Goal: Task Accomplishment & Management: Complete application form

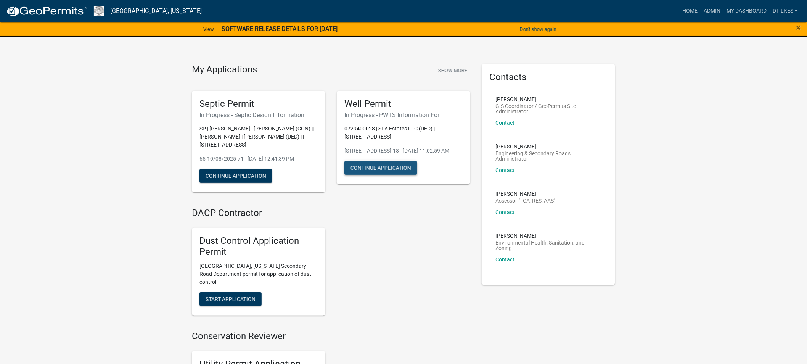
click at [374, 175] on button "Continue Application" at bounding box center [380, 168] width 73 height 14
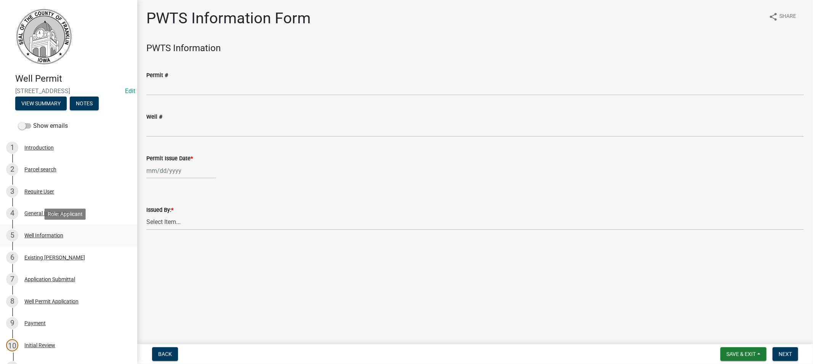
click at [42, 234] on div "Well Information" at bounding box center [43, 235] width 39 height 5
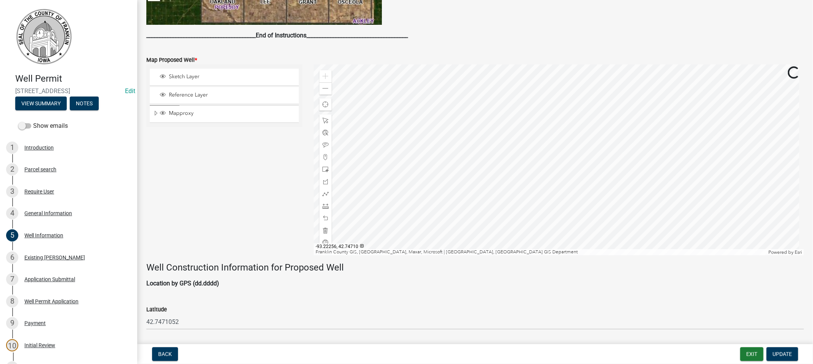
scroll to position [254, 0]
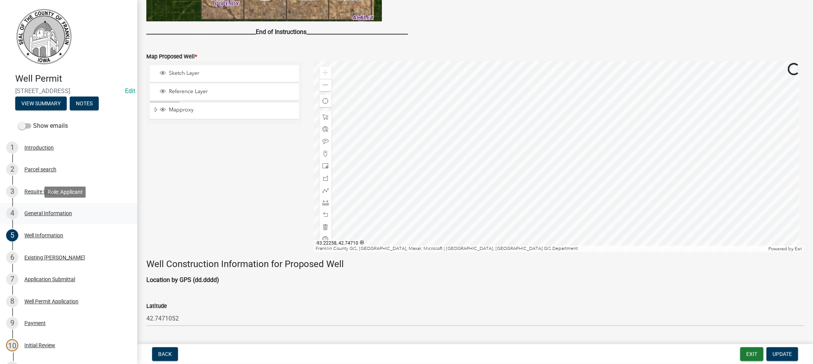
click at [40, 211] on div "General Information" at bounding box center [48, 212] width 48 height 5
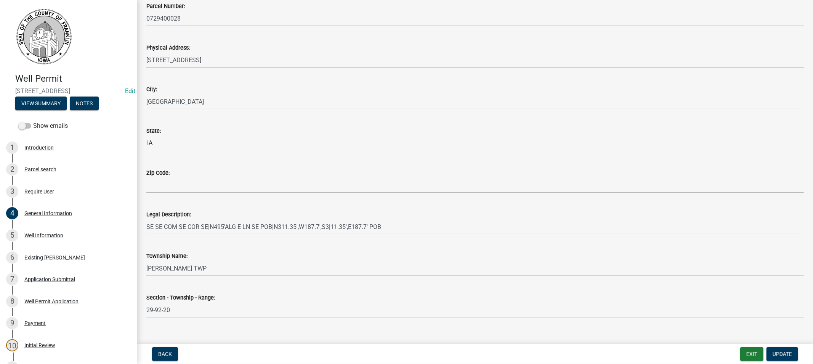
scroll to position [839, 0]
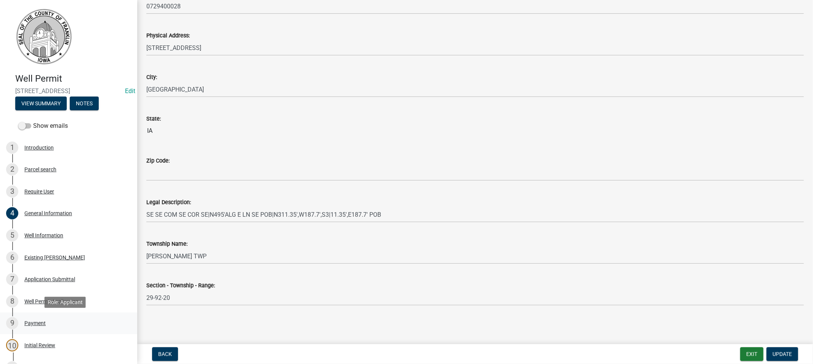
click at [30, 322] on div "Payment" at bounding box center [34, 322] width 21 height 5
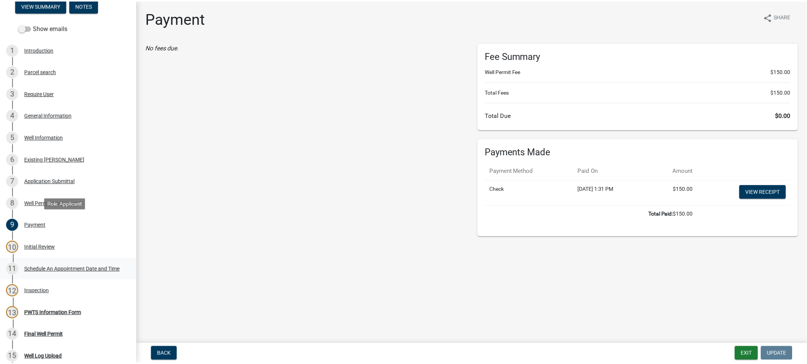
scroll to position [127, 0]
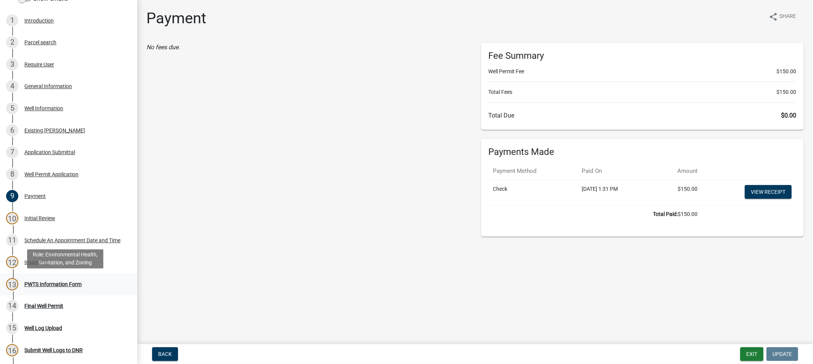
click at [41, 282] on div "PWTS Information Form" at bounding box center [52, 283] width 57 height 5
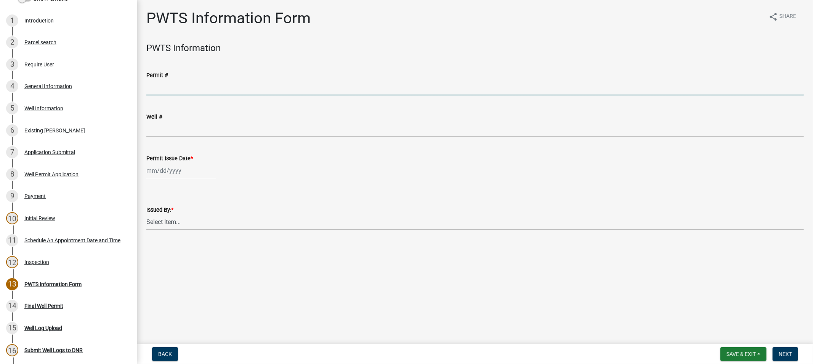
click at [180, 86] on input "Permit #" at bounding box center [475, 88] width 658 height 16
type input "65231"
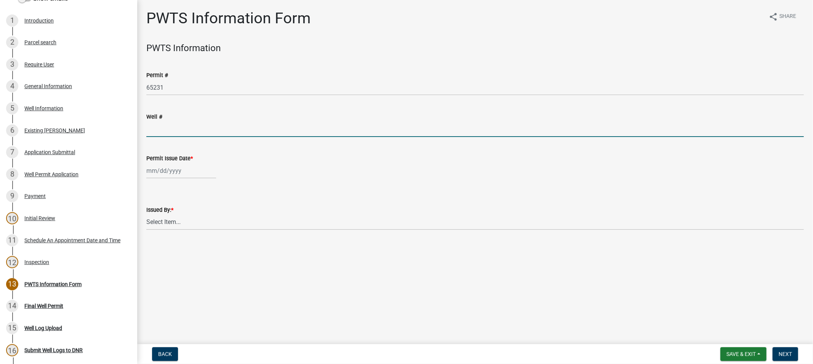
click at [162, 122] on input "Well #" at bounding box center [475, 129] width 658 height 16
type input "2241956"
click at [166, 173] on div at bounding box center [181, 171] width 70 height 16
select select "10"
select select "2025"
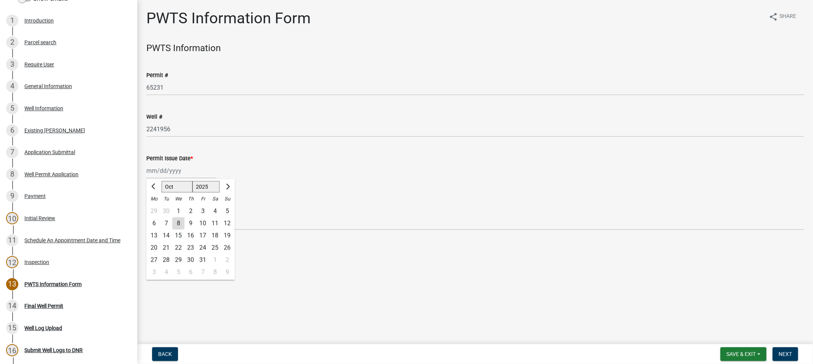
click at [155, 223] on div "6" at bounding box center [154, 223] width 12 height 12
type input "[DATE]"
click at [177, 220] on select "Select Item... [PERSON_NAME]" at bounding box center [475, 222] width 658 height 16
click at [146, 214] on select "Select Item... [PERSON_NAME]" at bounding box center [475, 222] width 658 height 16
select select "39e2b0f6-4cbd-40cc-9022-54fe54db78cb"
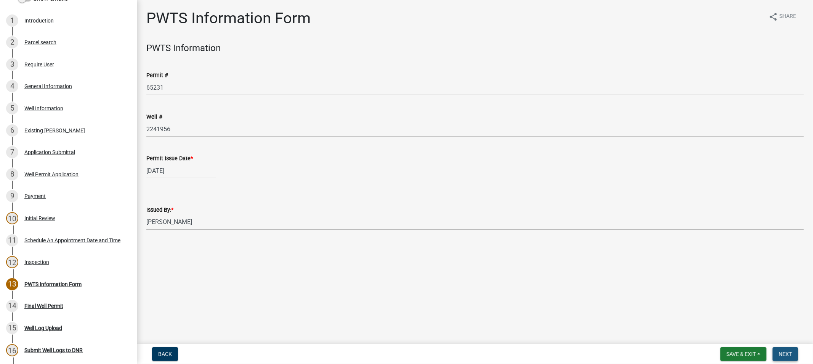
drag, startPoint x: 783, startPoint y: 351, endPoint x: 737, endPoint y: 333, distance: 50.1
click at [782, 351] on span "Next" at bounding box center [785, 354] width 13 height 6
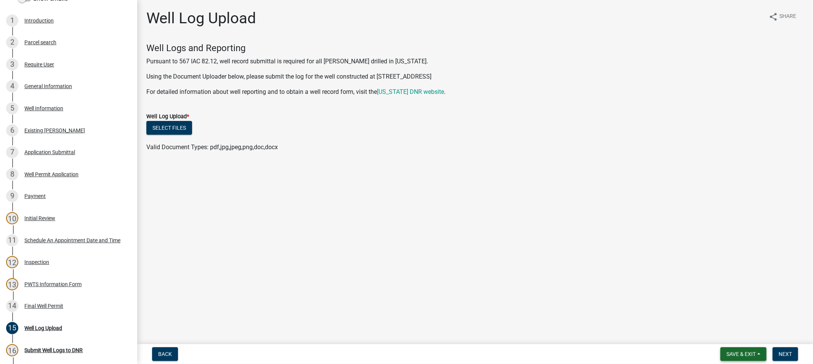
click at [750, 355] on span "Save & Exit" at bounding box center [741, 354] width 29 height 6
click at [727, 331] on button "Save & Exit" at bounding box center [736, 334] width 61 height 18
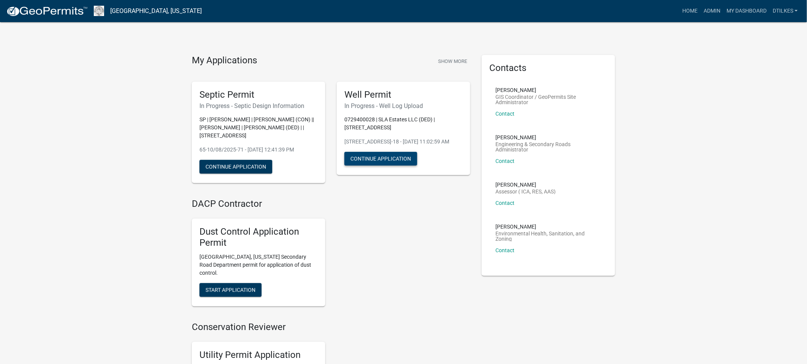
click at [377, 165] on button "Continue Application" at bounding box center [380, 159] width 73 height 14
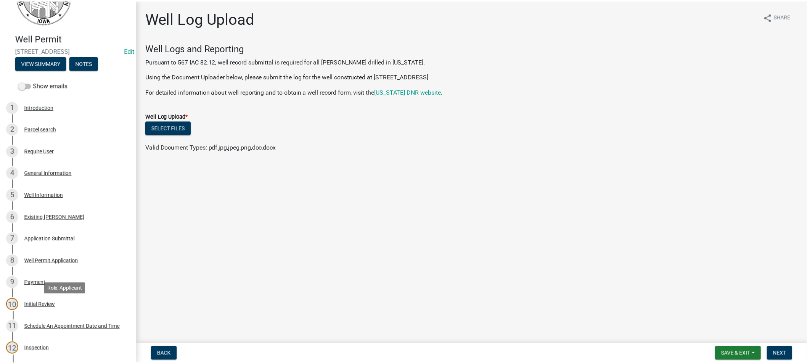
scroll to position [212, 0]
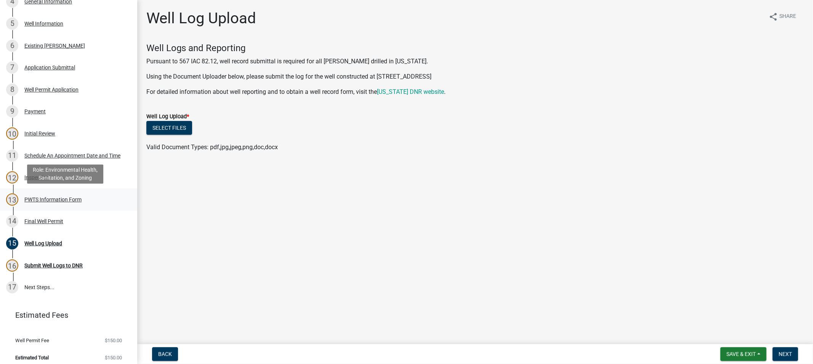
click at [39, 200] on div "PWTS Information Form" at bounding box center [52, 199] width 57 height 5
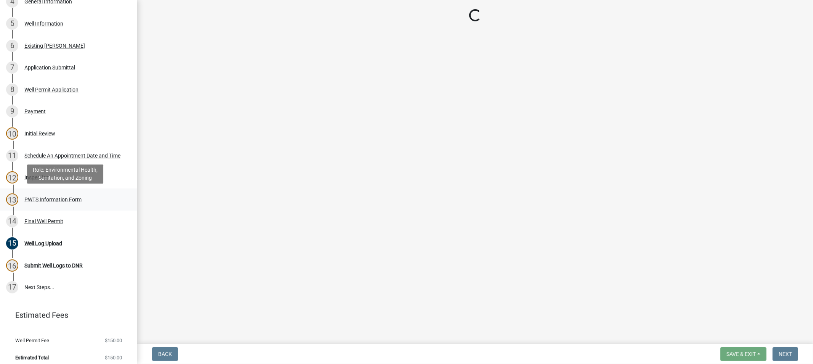
select select "39e2b0f6-4cbd-40cc-9022-54fe54db78cb"
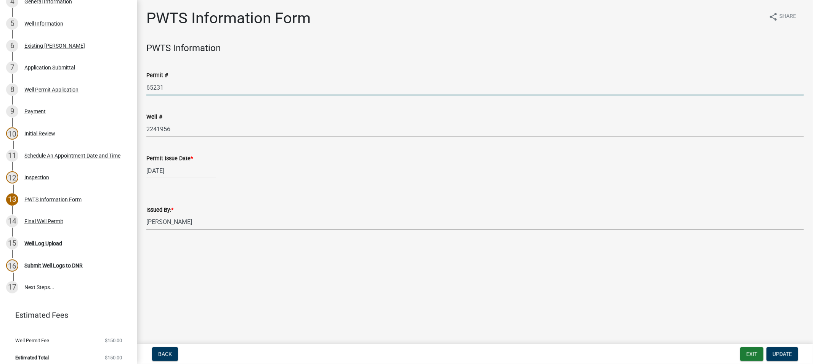
click at [169, 87] on input "65231" at bounding box center [475, 88] width 658 height 16
type input "65229"
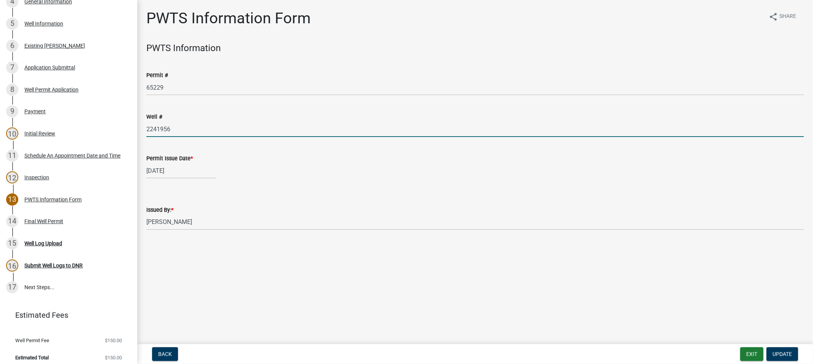
click at [170, 126] on input "2241956" at bounding box center [475, 129] width 658 height 16
type input "2241953"
click at [779, 356] on span "Update" at bounding box center [782, 354] width 19 height 6
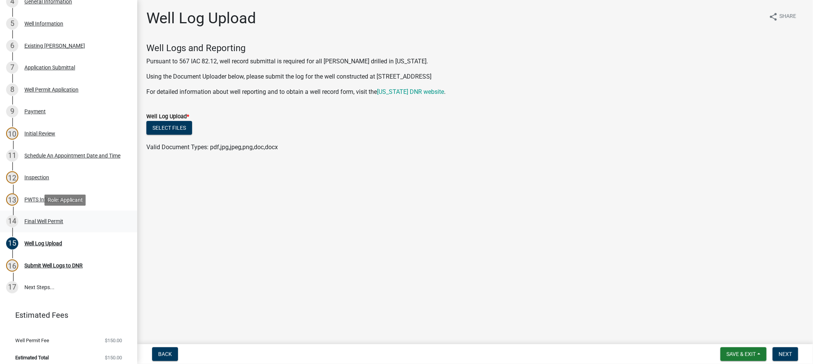
click at [36, 221] on div "Final Well Permit" at bounding box center [43, 220] width 39 height 5
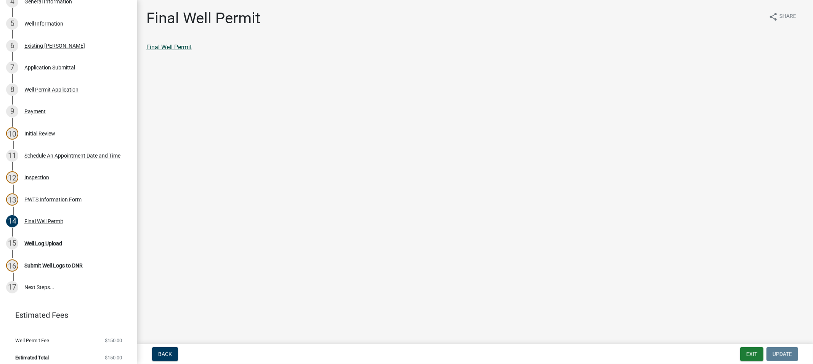
click at [164, 44] on link "Final Well Permit" at bounding box center [168, 46] width 45 height 7
click at [26, 242] on div "Well Log Upload" at bounding box center [43, 243] width 38 height 5
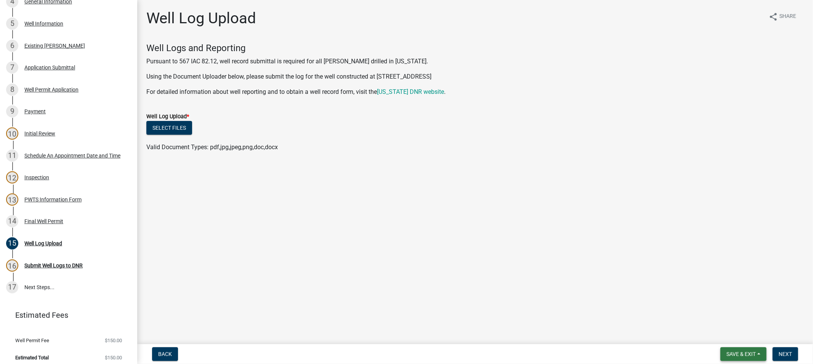
click at [742, 349] on button "Save & Exit" at bounding box center [744, 354] width 46 height 14
click at [725, 334] on button "Save & Exit" at bounding box center [736, 334] width 61 height 18
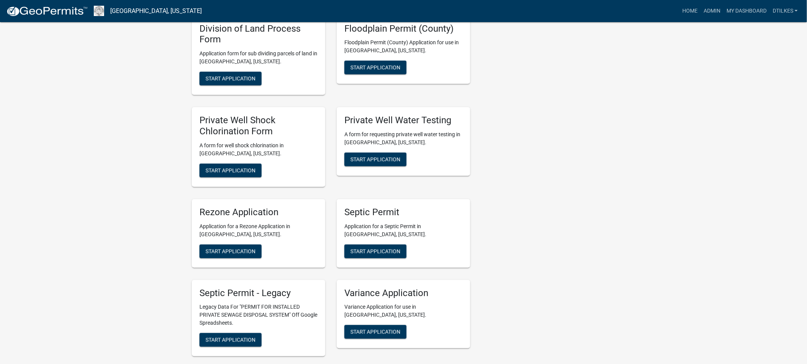
scroll to position [1440, 0]
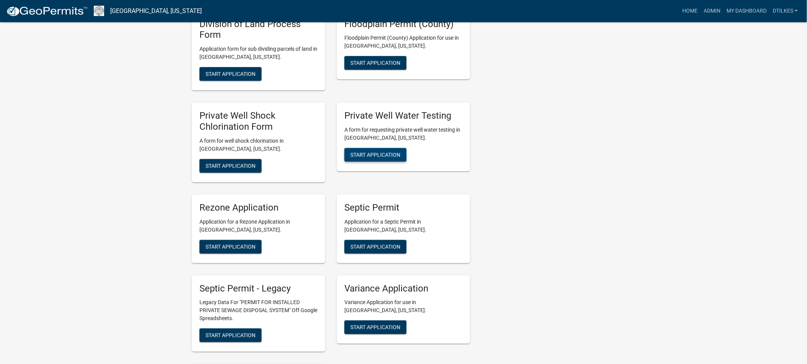
click at [371, 148] on button "Start Application" at bounding box center [375, 155] width 62 height 14
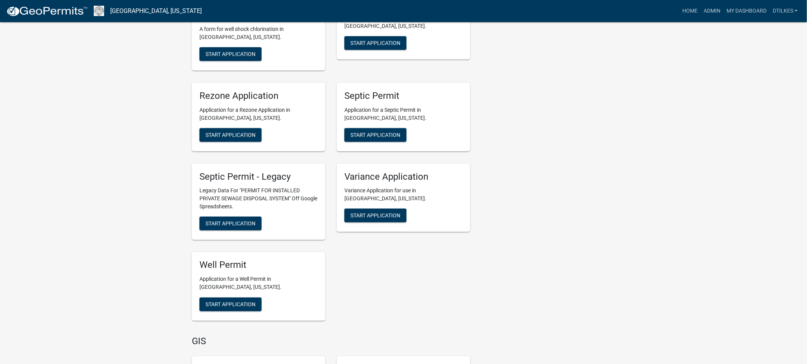
scroll to position [1567, 0]
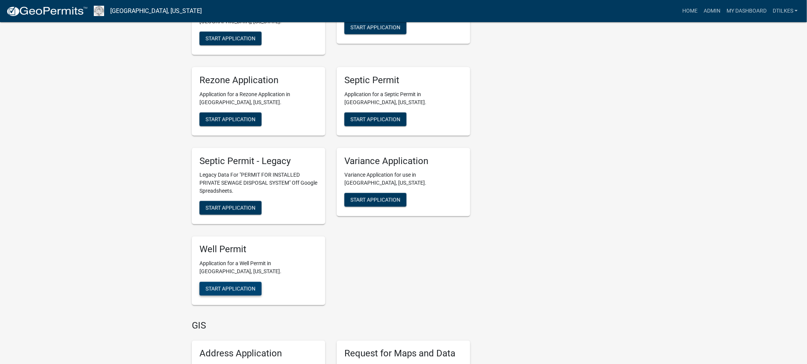
click at [231, 286] on span "Start Application" at bounding box center [230, 289] width 50 height 6
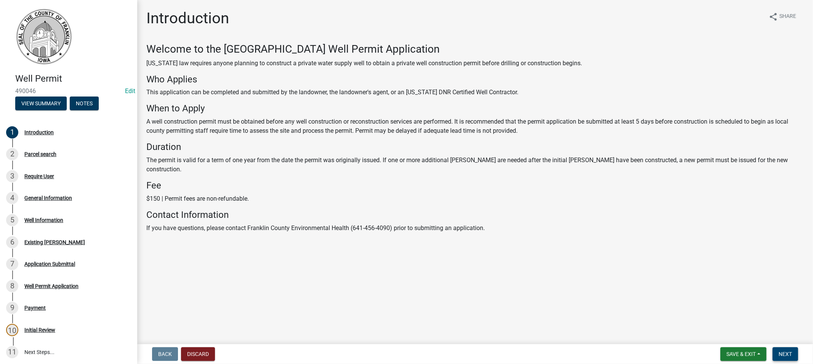
click at [784, 352] on span "Next" at bounding box center [785, 354] width 13 height 6
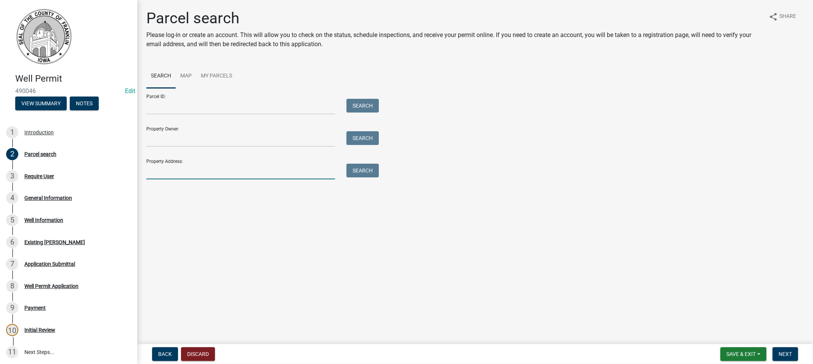
drag, startPoint x: 165, startPoint y: 164, endPoint x: 165, endPoint y: 170, distance: 6.1
click at [165, 165] on input "Property Address:" at bounding box center [240, 172] width 189 height 16
type input "490 25th St"
click at [360, 172] on button "Search" at bounding box center [363, 171] width 32 height 14
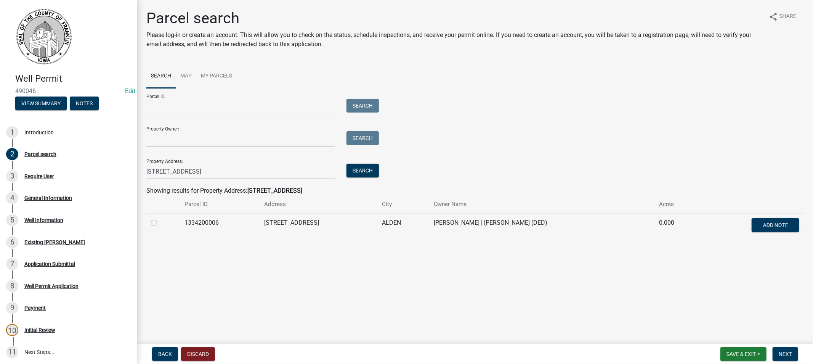
click at [160, 218] on label at bounding box center [160, 218] width 0 height 0
click at [160, 222] on input "radio" at bounding box center [162, 220] width 5 height 5
radio input "true"
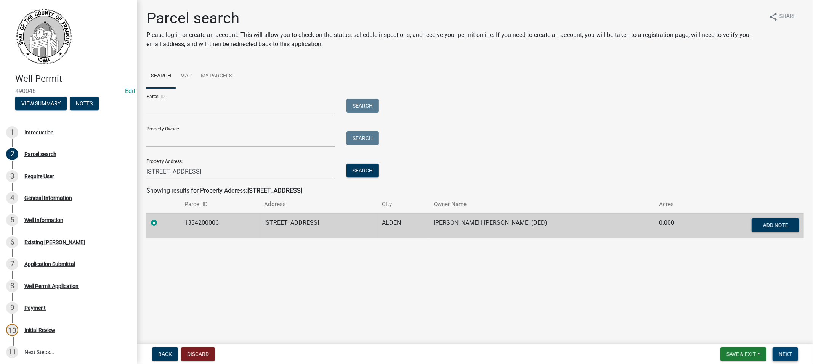
click at [780, 351] on span "Next" at bounding box center [785, 354] width 13 height 6
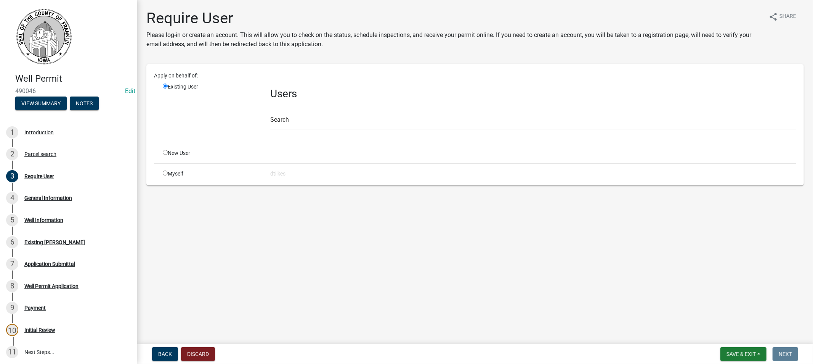
click at [164, 172] on input "radio" at bounding box center [165, 172] width 5 height 5
radio input "true"
radio input "false"
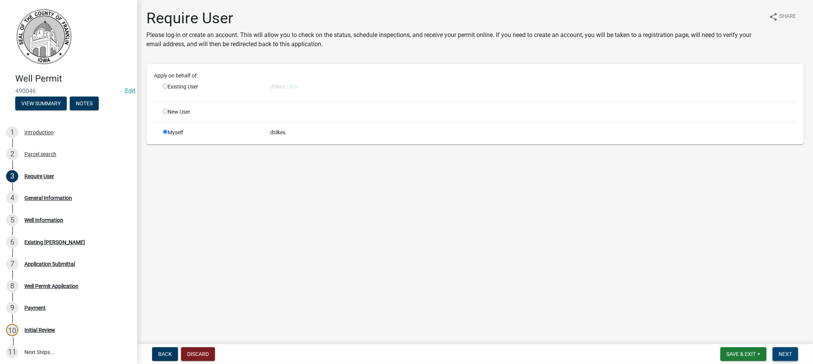
click at [778, 348] on button "Next" at bounding box center [786, 354] width 26 height 14
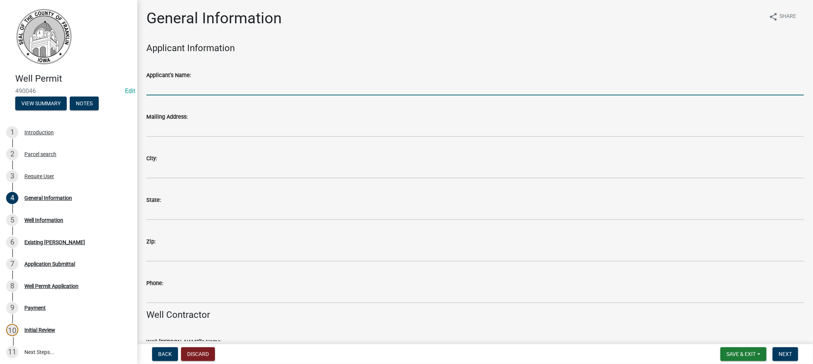
click at [181, 88] on input "Applicant's Name:" at bounding box center [475, 88] width 658 height 16
type input "Larson Well Co. LLC."
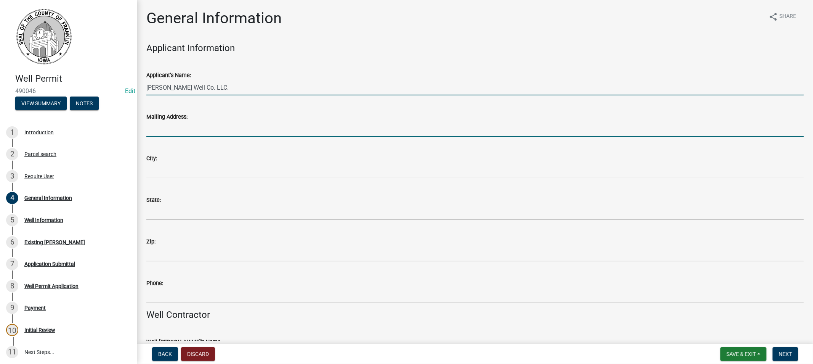
click at [188, 126] on input "Mailing Address:" at bounding box center [475, 129] width 658 height 16
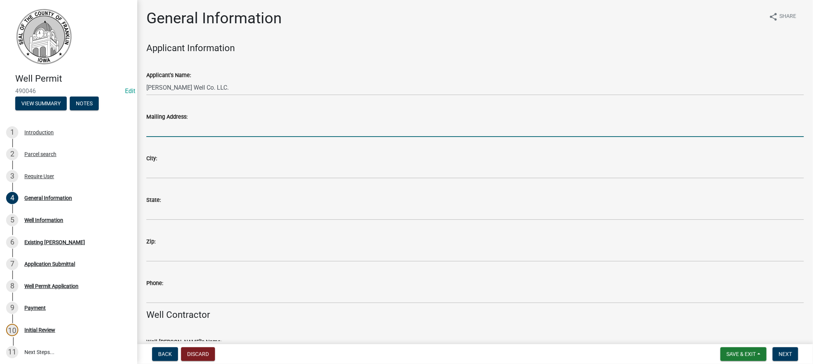
type input "PO Box 388"
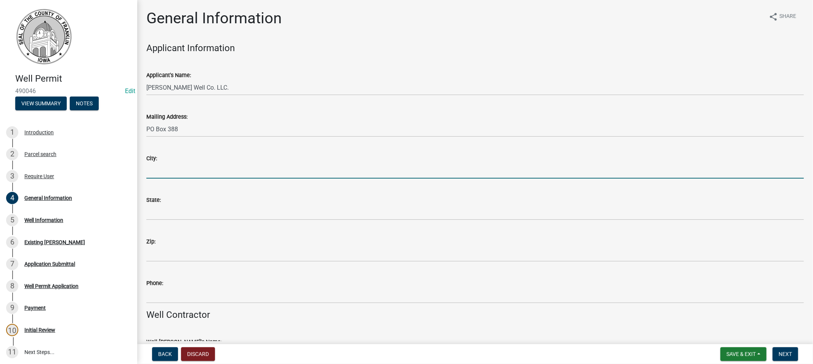
click at [176, 169] on input "City:" at bounding box center [475, 171] width 658 height 16
type input "Roland"
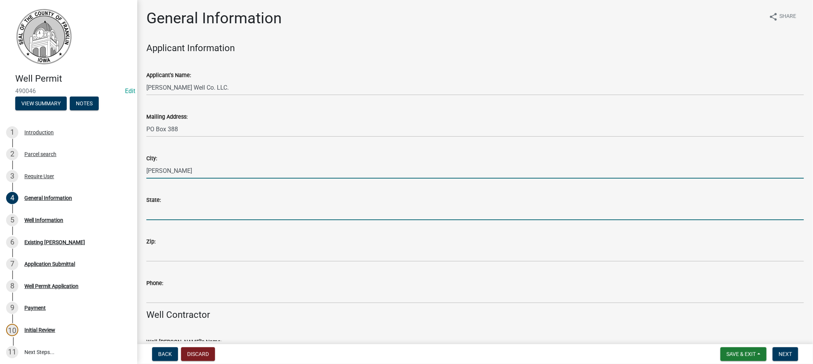
click at [185, 215] on input "State:" at bounding box center [475, 212] width 658 height 16
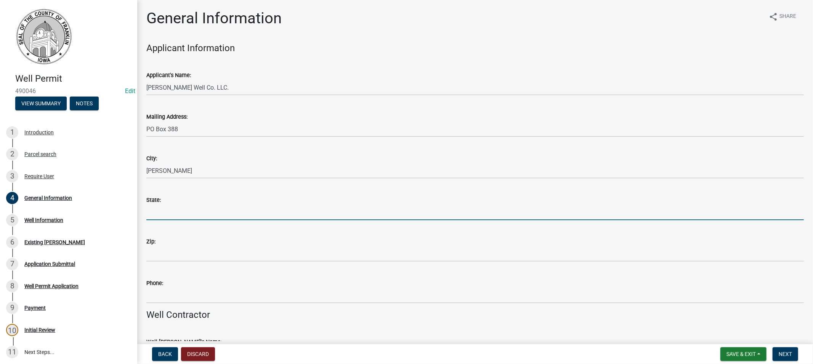
type input "IA"
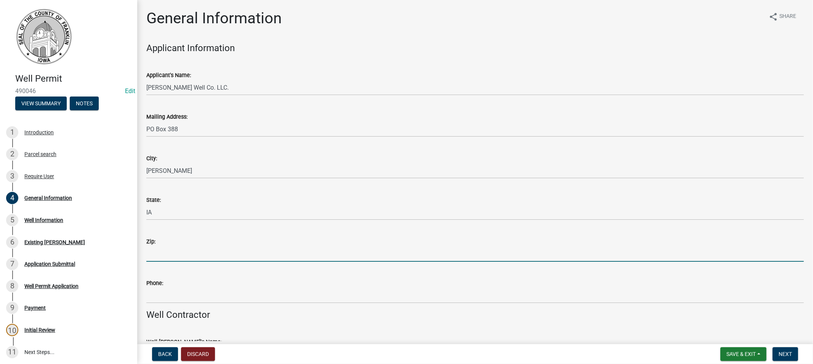
drag, startPoint x: 162, startPoint y: 255, endPoint x: 169, endPoint y: 256, distance: 6.1
click at [162, 255] on input "Zip:" at bounding box center [475, 254] width 658 height 16
type input "50236"
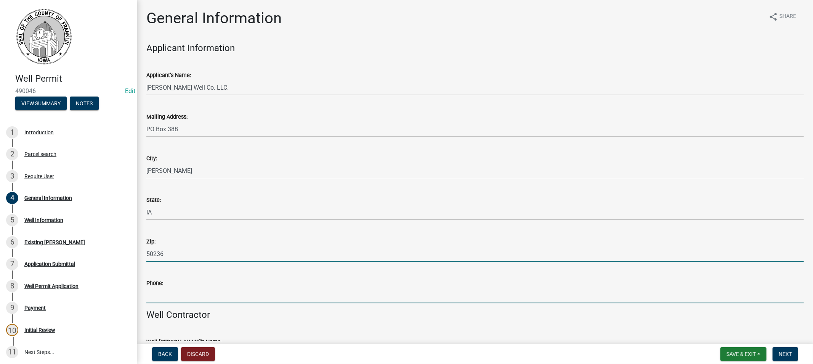
drag, startPoint x: 168, startPoint y: 302, endPoint x: 174, endPoint y: 299, distance: 7.0
click at [169, 302] on input "Phone:" at bounding box center [475, 295] width 658 height 16
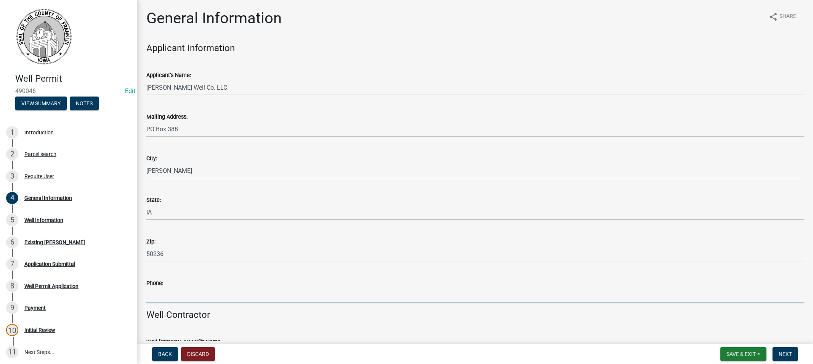
type input "515-388-4732"
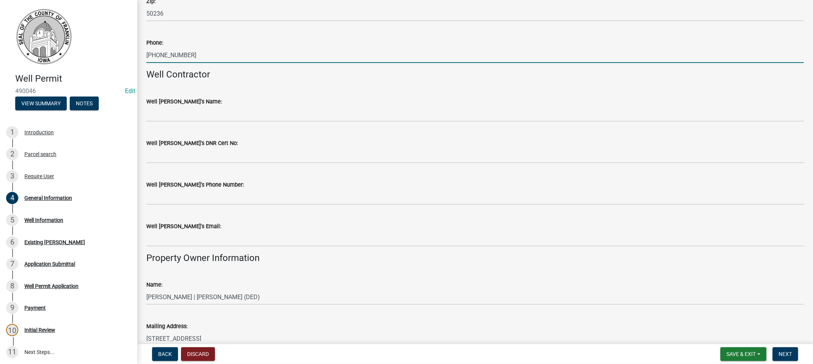
scroll to position [254, 0]
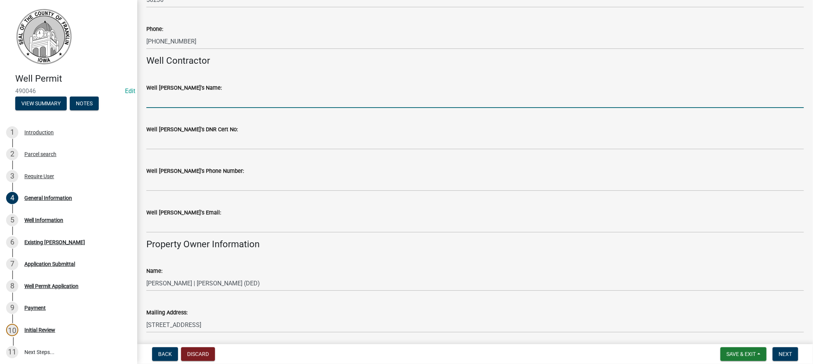
click at [191, 99] on input "Well Driller's Name:" at bounding box center [475, 100] width 658 height 16
type input "Riley Larson"
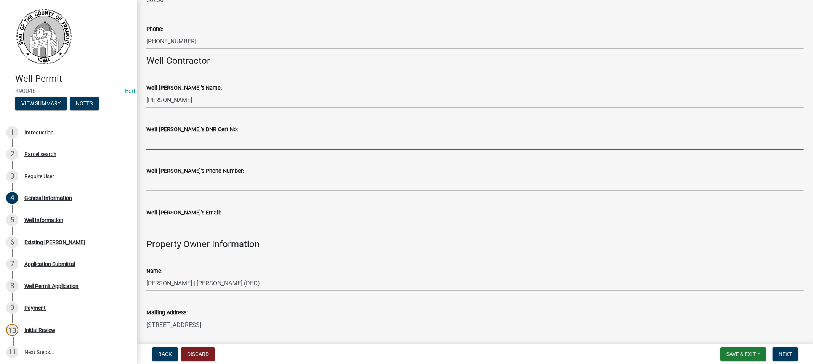
click at [173, 138] on input "Well Driller's DNR Cert No:" at bounding box center [475, 142] width 658 height 16
type input "8416"
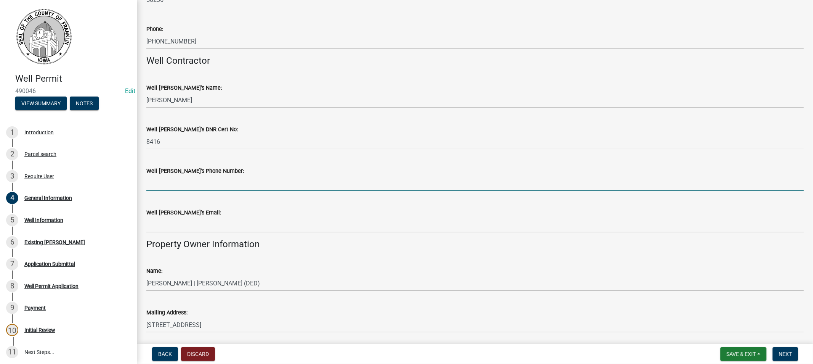
click at [189, 178] on input "Well Driller's Phone Number:" at bounding box center [475, 183] width 658 height 16
type input "515-388-4732"
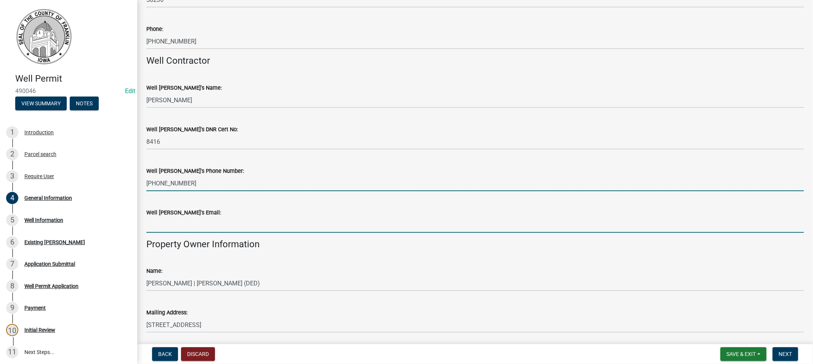
click at [199, 227] on input "Well Driller's Email:" at bounding box center [475, 225] width 658 height 16
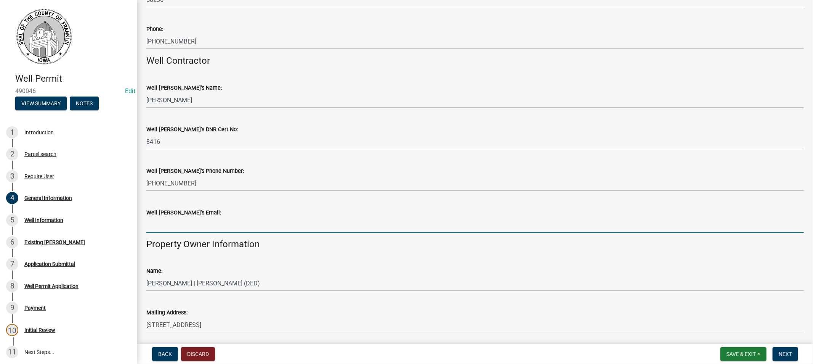
type input "riley@larsondrilling.com"
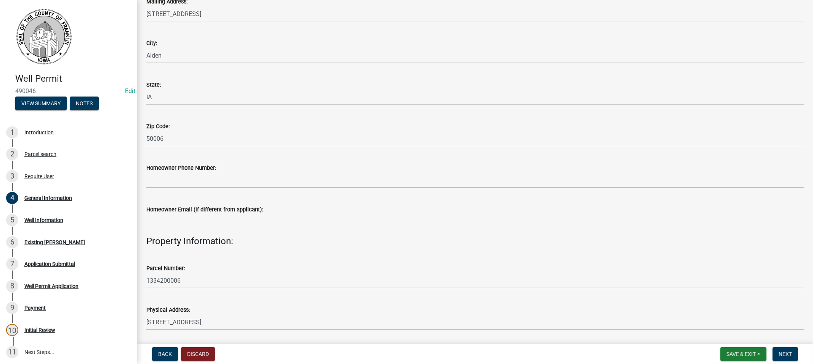
scroll to position [593, 0]
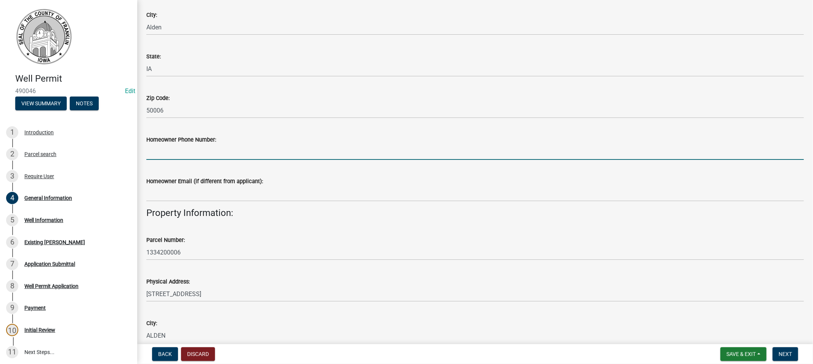
click at [178, 151] on input "Homeowner Phone Number:" at bounding box center [475, 152] width 658 height 16
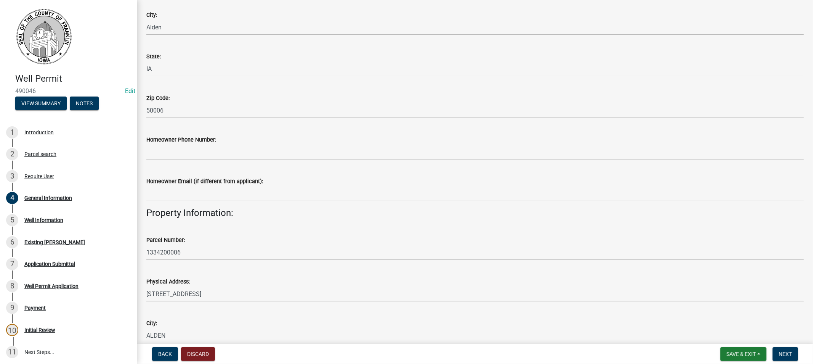
click at [330, 181] on div "Homeowner Email (if different from applicant):" at bounding box center [475, 181] width 658 height 9
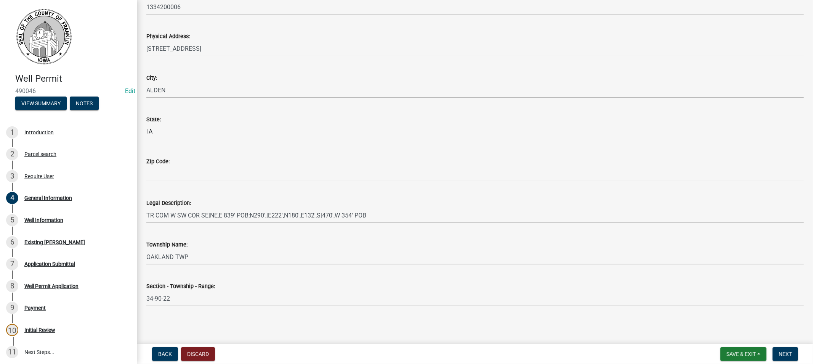
scroll to position [839, 0]
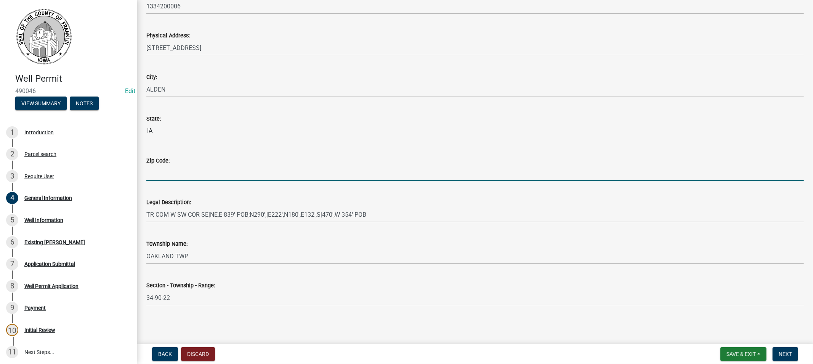
click at [175, 174] on input "Zip Code:" at bounding box center [475, 173] width 658 height 16
type input "50006"
drag, startPoint x: 787, startPoint y: 352, endPoint x: 775, endPoint y: 351, distance: 12.7
click at [787, 352] on span "Next" at bounding box center [785, 354] width 13 height 6
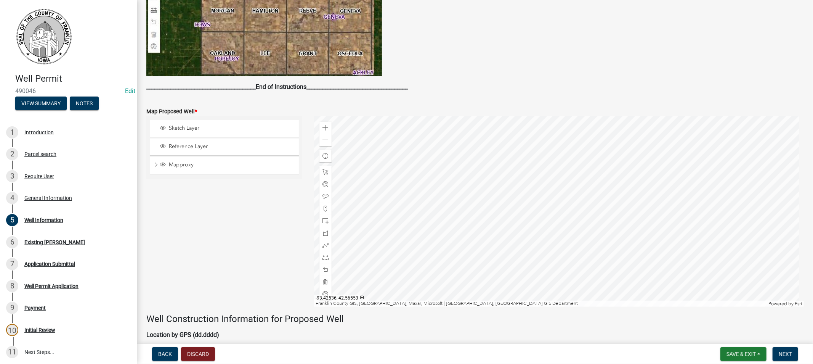
scroll to position [212, 0]
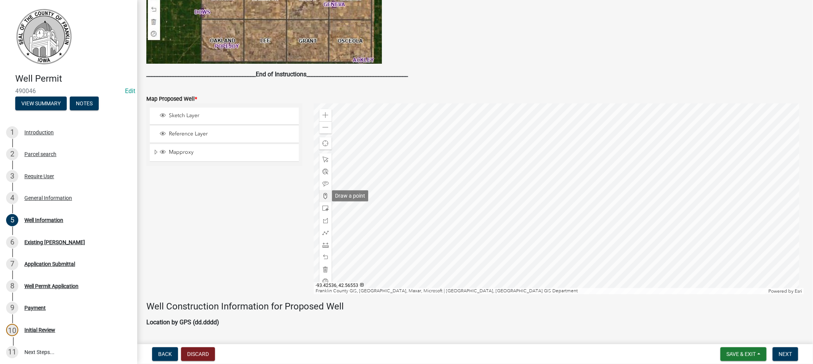
click at [325, 194] on span at bounding box center [326, 196] width 6 height 6
click at [537, 215] on div at bounding box center [559, 198] width 490 height 191
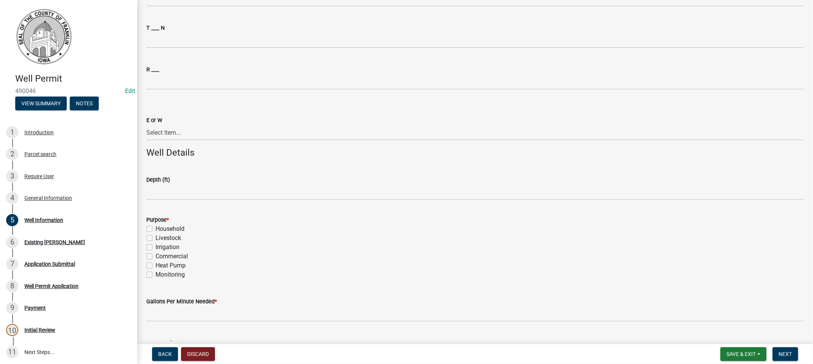
scroll to position [932, 0]
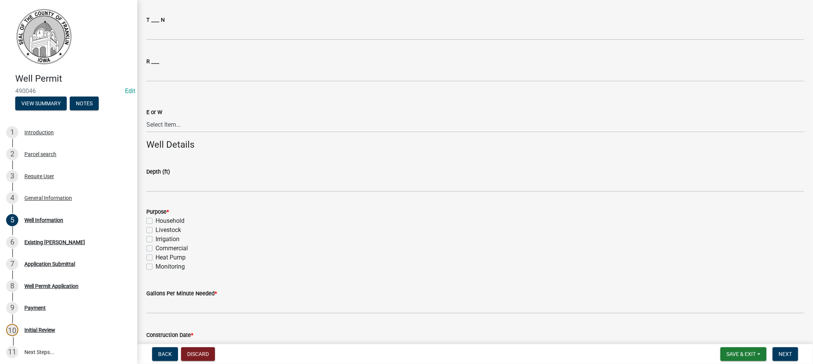
click at [156, 221] on label "Household" at bounding box center [170, 220] width 29 height 9
click at [156, 221] on input "Household" at bounding box center [158, 218] width 5 height 5
checkbox input "true"
checkbox input "false"
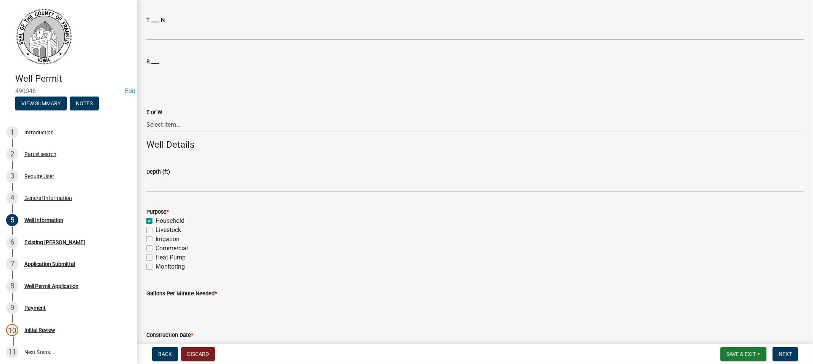
checkbox input "false"
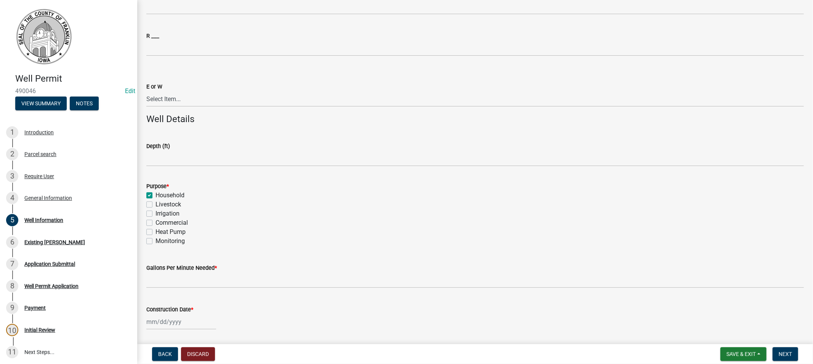
scroll to position [982, 0]
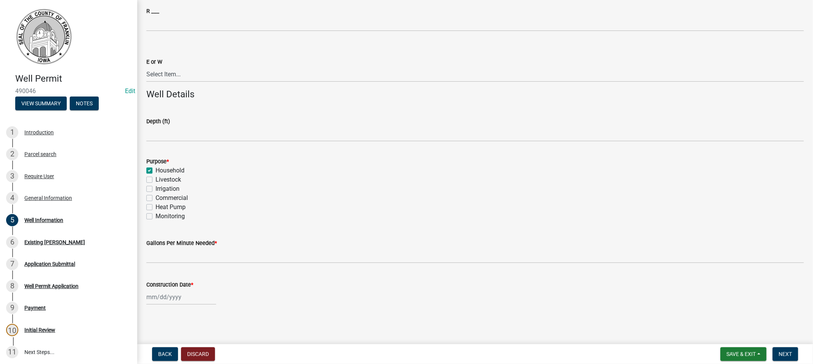
click at [165, 299] on div at bounding box center [181, 297] width 70 height 16
select select "10"
select select "2025"
click at [208, 231] on div "10" at bounding box center [203, 232] width 12 height 12
type input "10/10/2025"
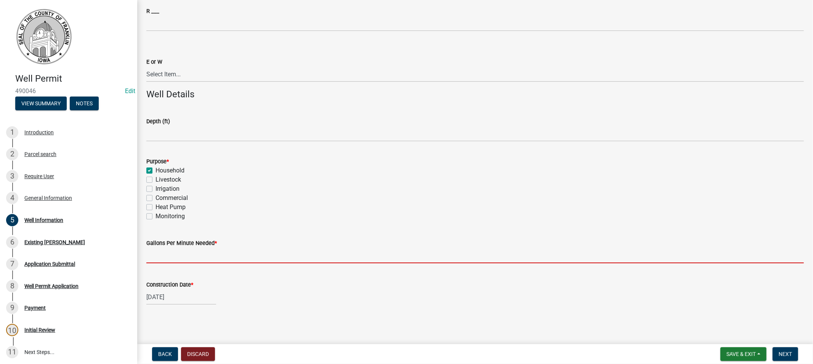
drag, startPoint x: 186, startPoint y: 257, endPoint x: 197, endPoint y: 257, distance: 11.4
click at [186, 257] on input "Gallons Per Minute Needed *" at bounding box center [475, 255] width 658 height 16
type input "15"
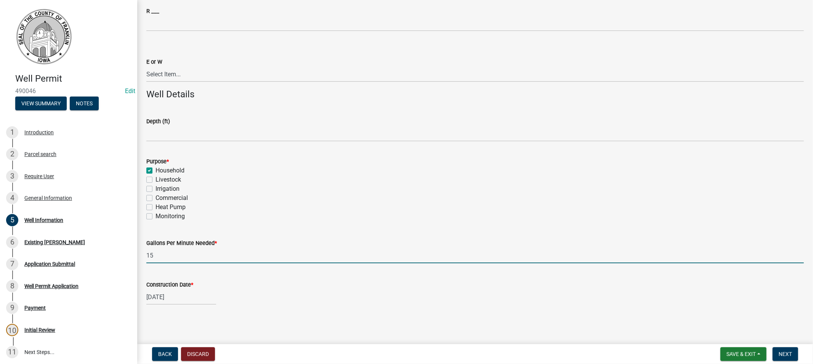
click at [168, 299] on div "10/10/2025" at bounding box center [181, 297] width 70 height 16
select select "10"
select select "2025"
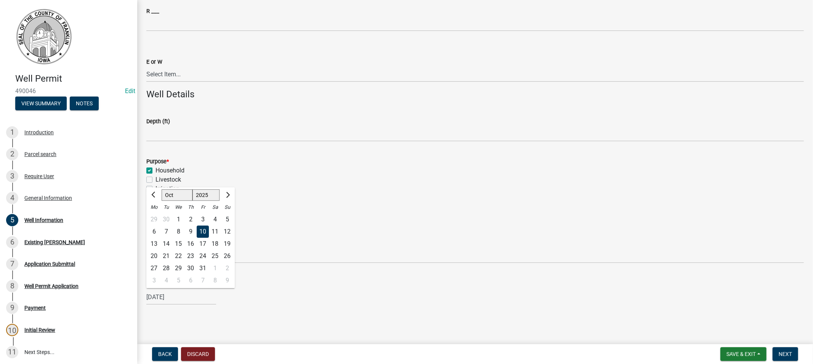
click at [204, 233] on div "10" at bounding box center [203, 232] width 12 height 12
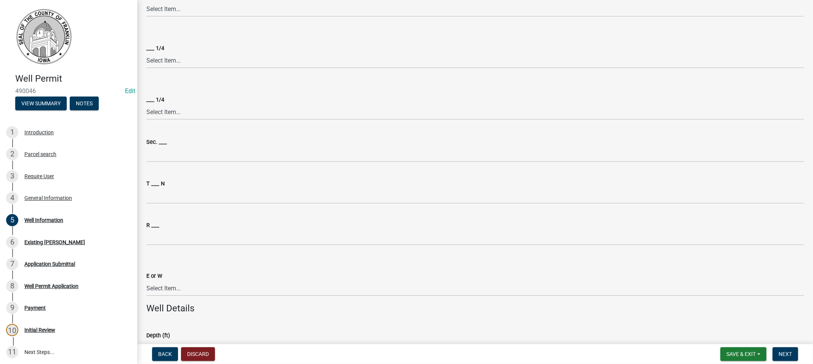
scroll to position [770, 0]
click at [790, 352] on span "Next" at bounding box center [785, 354] width 13 height 6
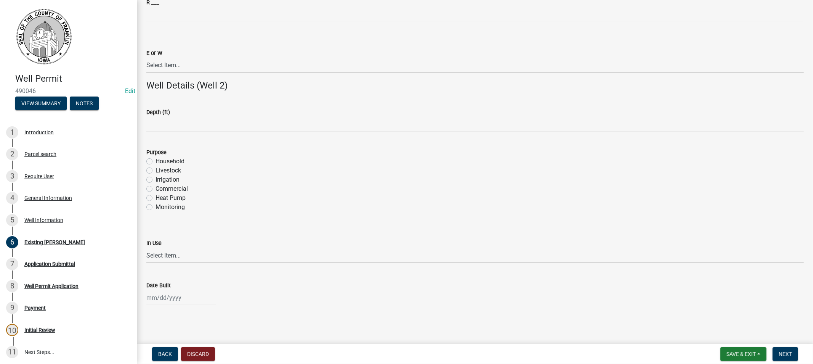
scroll to position [1233, 0]
click at [787, 356] on span "Next" at bounding box center [785, 354] width 13 height 6
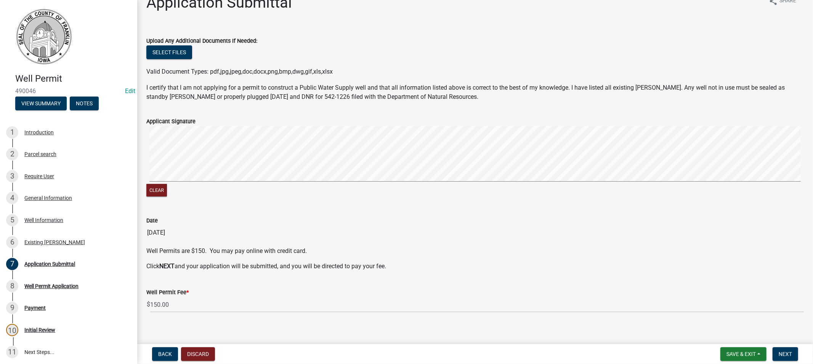
scroll to position [23, 0]
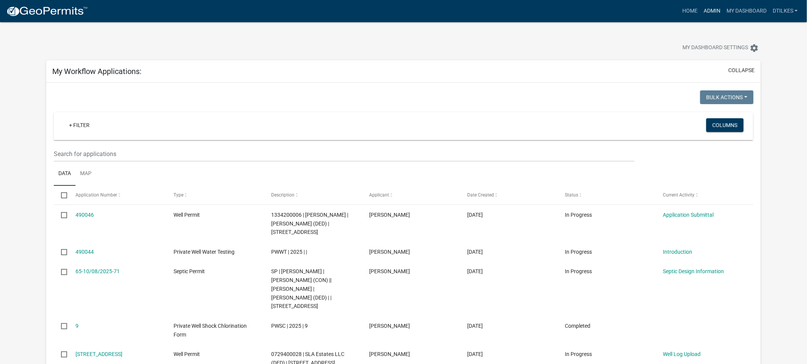
click at [709, 9] on link "Admin" at bounding box center [711, 11] width 23 height 14
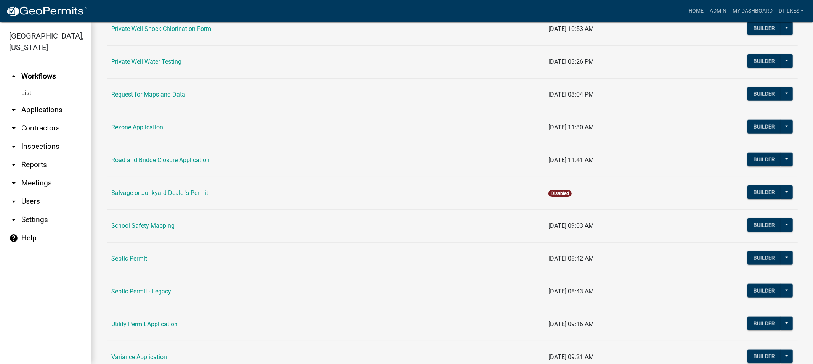
scroll to position [847, 0]
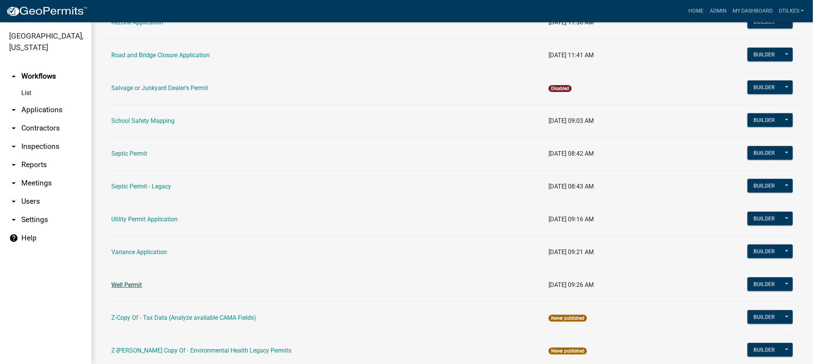
click at [127, 286] on link "Well Permit" at bounding box center [126, 284] width 30 height 7
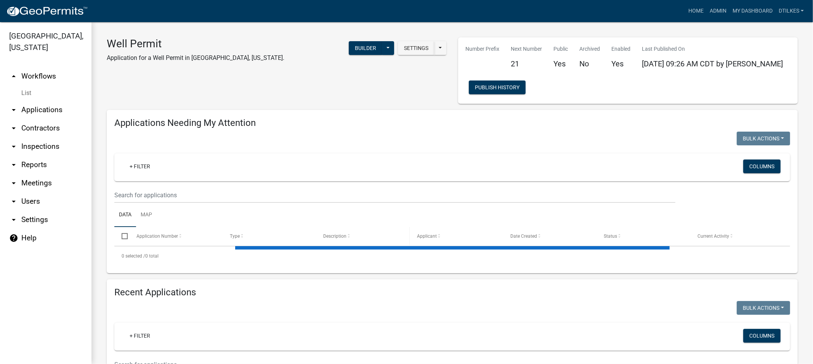
select select "2: 50"
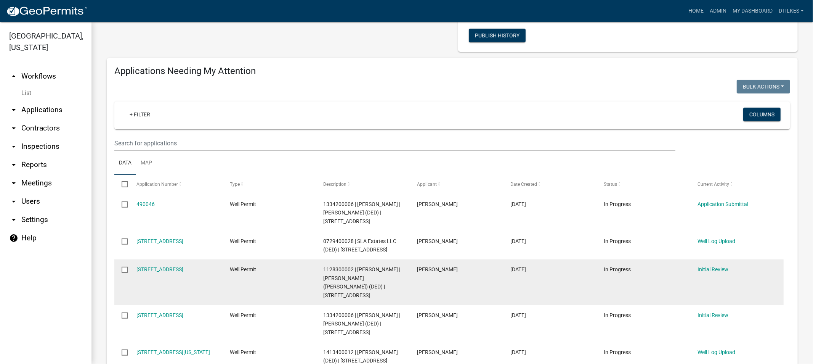
scroll to position [85, 0]
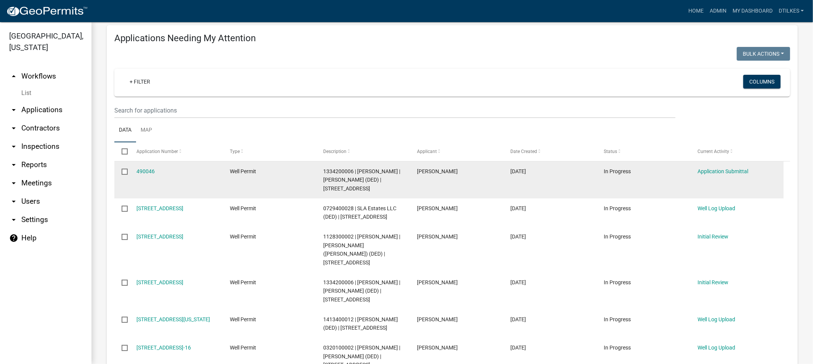
click at [125, 172] on input "checkbox" at bounding box center [124, 171] width 5 height 5
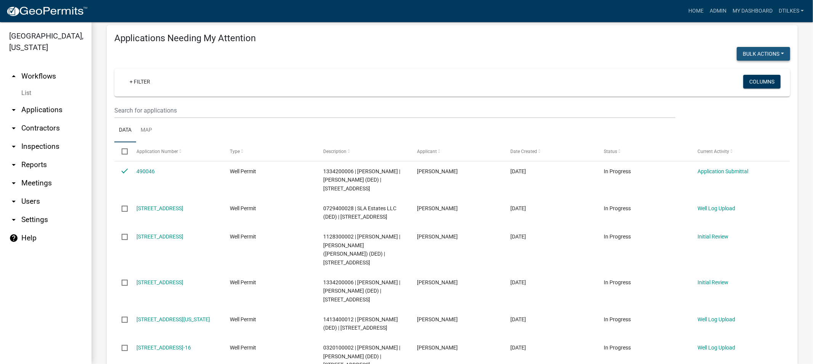
click at [752, 53] on button "Bulk Actions" at bounding box center [763, 54] width 53 height 14
click at [745, 72] on button "Void" at bounding box center [759, 73] width 61 height 18
checkbox input "false"
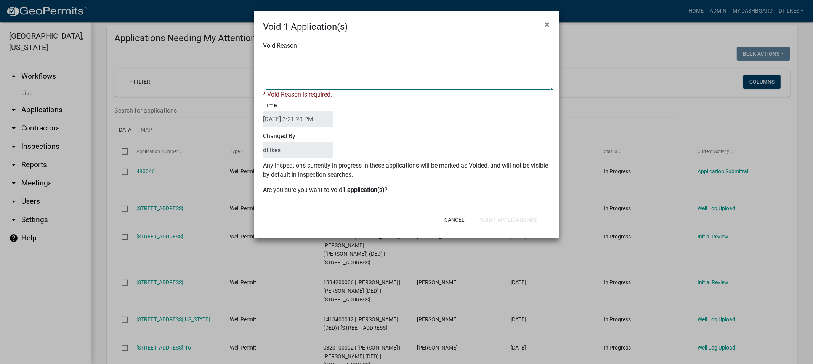
click at [286, 83] on textarea "Void Reason" at bounding box center [409, 71] width 287 height 38
type textarea "duplicate"
drag, startPoint x: 500, startPoint y: 218, endPoint x: 496, endPoint y: 220, distance: 4.3
click at [499, 218] on div "Cancel Void 1 Application(s)" at bounding box center [457, 220] width 188 height 20
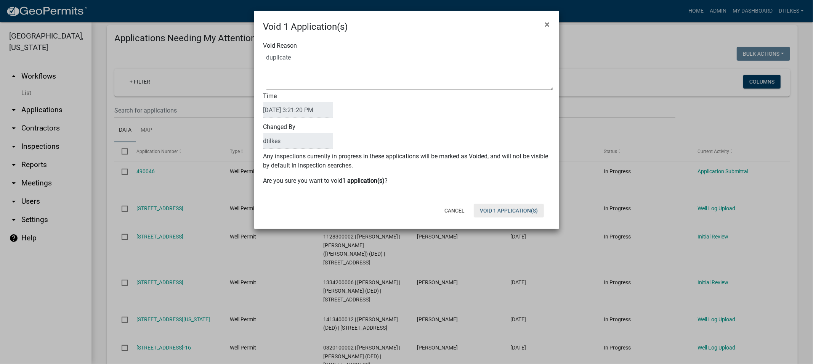
click at [511, 210] on button "Void 1 Application(s)" at bounding box center [509, 211] width 70 height 14
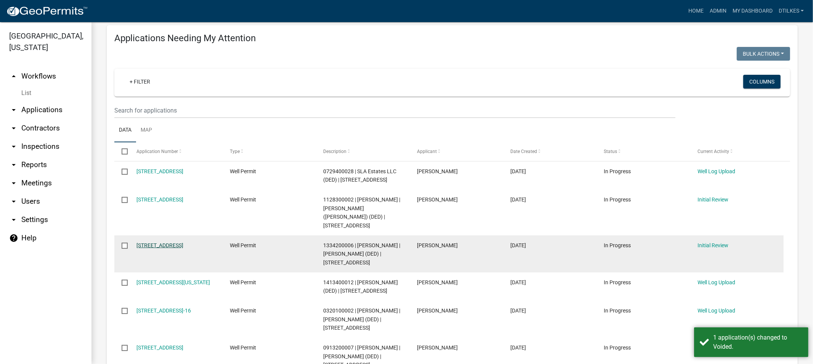
click at [161, 242] on link "[STREET_ADDRESS]" at bounding box center [159, 245] width 47 height 6
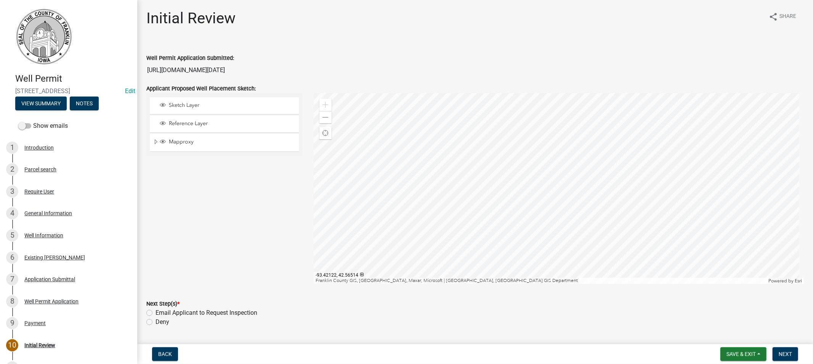
scroll to position [22, 0]
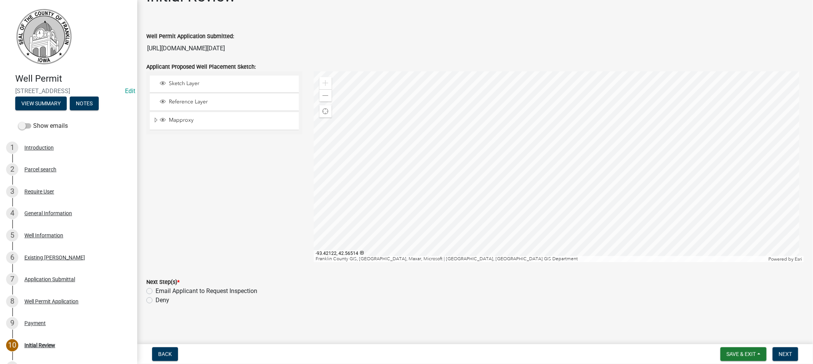
click at [156, 289] on label "Email Applicant to Request Inspection" at bounding box center [207, 290] width 102 height 9
click at [156, 289] on input "Email Applicant to Request Inspection" at bounding box center [158, 288] width 5 height 5
radio input "true"
click at [782, 354] on span "Next" at bounding box center [785, 354] width 13 height 6
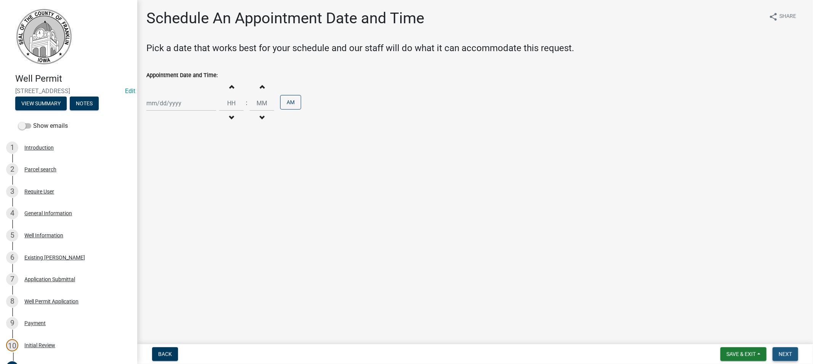
click at [782, 353] on span "Next" at bounding box center [785, 354] width 13 height 6
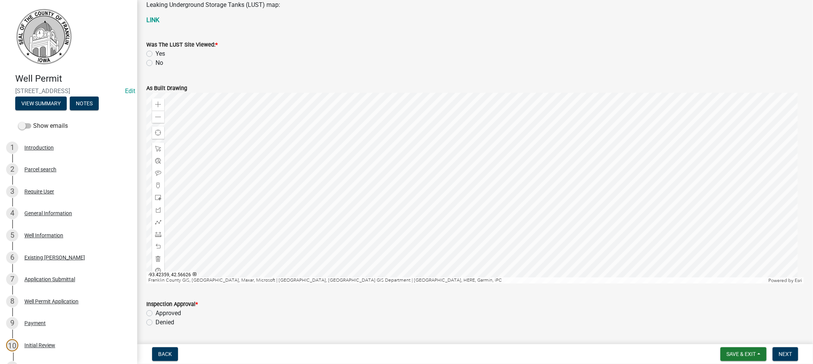
scroll to position [127, 0]
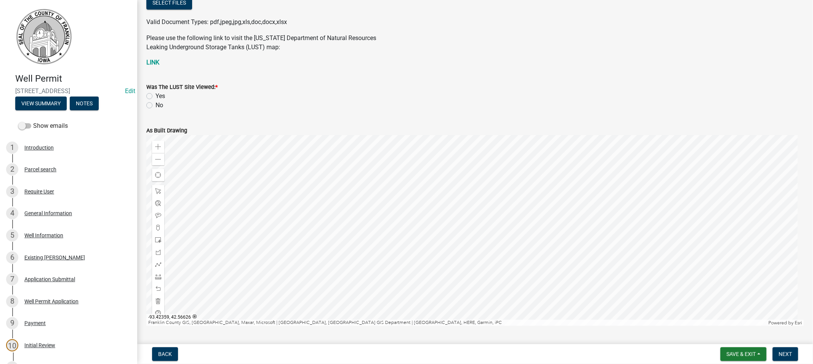
click at [156, 95] on label "Yes" at bounding box center [161, 95] width 10 height 9
click at [156, 95] on input "Yes" at bounding box center [158, 93] width 5 height 5
radio input "true"
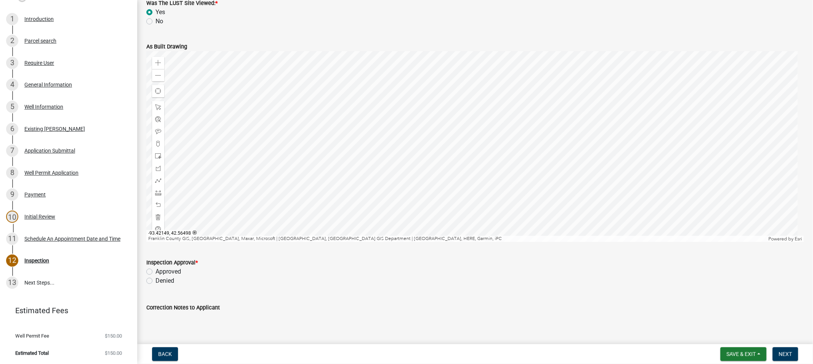
scroll to position [253, 0]
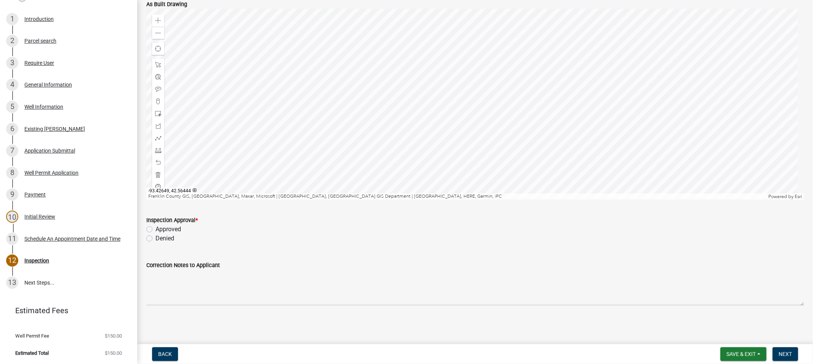
click at [156, 229] on label "Approved" at bounding box center [169, 229] width 26 height 9
click at [156, 229] on input "Approved" at bounding box center [158, 227] width 5 height 5
radio input "true"
drag, startPoint x: 778, startPoint y: 351, endPoint x: 774, endPoint y: 345, distance: 7.7
click at [778, 349] on button "Next" at bounding box center [786, 354] width 26 height 14
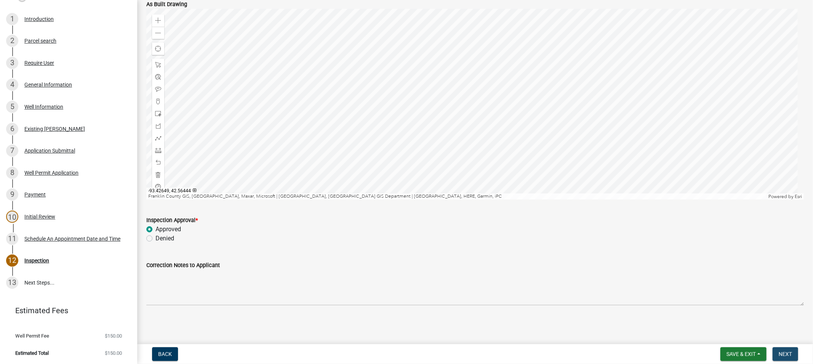
scroll to position [0, 0]
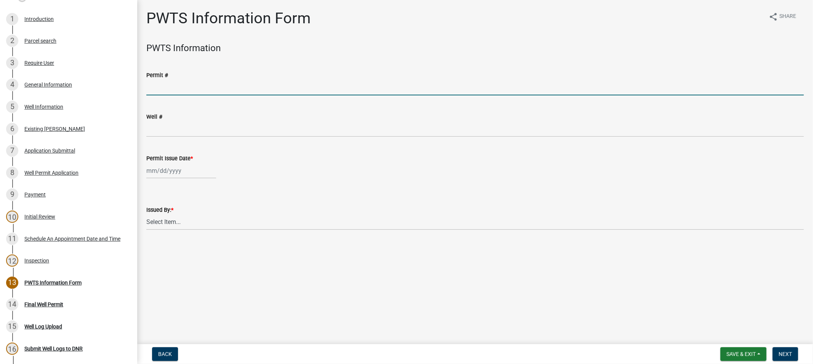
click at [157, 90] on input "Permit #" at bounding box center [475, 88] width 658 height 16
type input "65231"
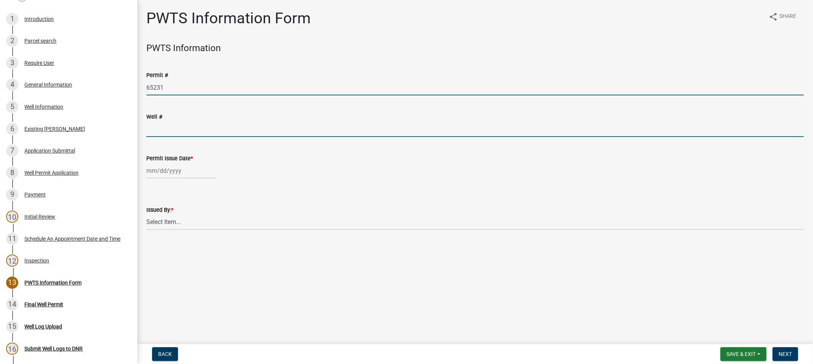
click at [172, 131] on input "Well #" at bounding box center [475, 129] width 658 height 16
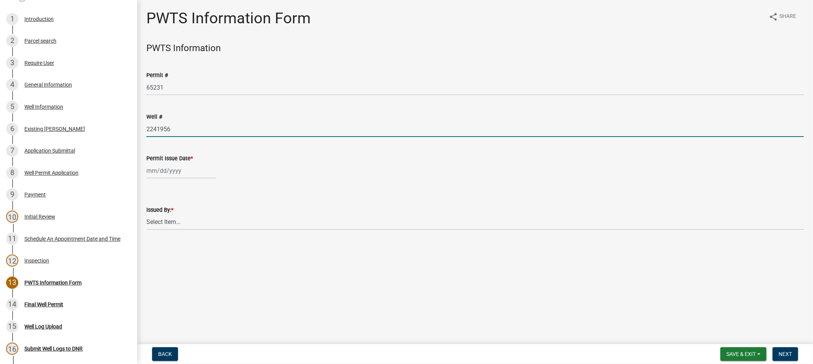
type input "2241956"
click at [164, 172] on div at bounding box center [181, 171] width 70 height 16
select select "10"
select select "2025"
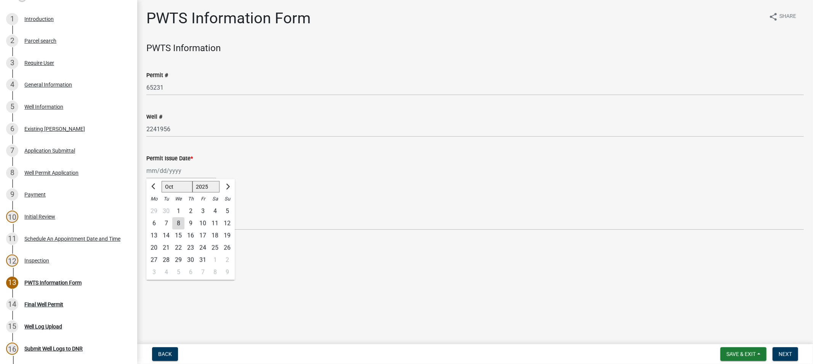
click at [178, 223] on div "8" at bounding box center [178, 223] width 12 height 12
type input "[DATE]"
click at [172, 224] on select "Select Item... [PERSON_NAME]" at bounding box center [475, 222] width 658 height 16
click at [146, 214] on select "Select Item... [PERSON_NAME]" at bounding box center [475, 222] width 658 height 16
select select "39e2b0f6-4cbd-40cc-9022-54fe54db78cb"
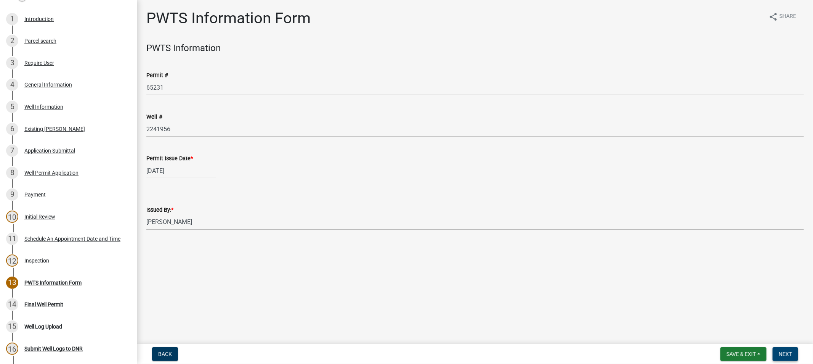
click at [782, 355] on span "Next" at bounding box center [785, 354] width 13 height 6
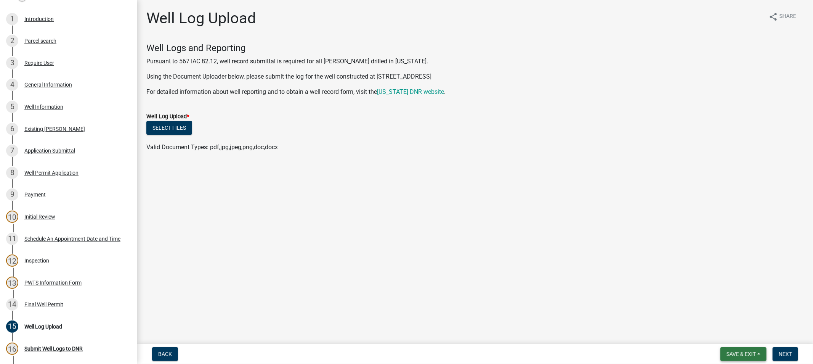
click at [740, 354] on span "Save & Exit" at bounding box center [741, 354] width 29 height 6
click at [729, 334] on button "Save & Exit" at bounding box center [736, 334] width 61 height 18
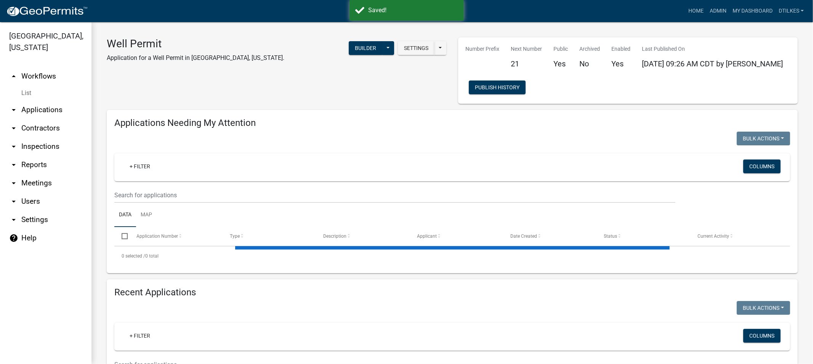
select select "2: 50"
